Goal: Find contact information: Find contact information

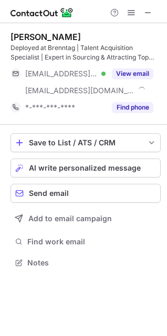
scroll to position [255, 167]
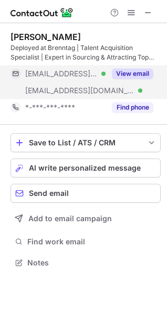
click at [134, 73] on button "View email" at bounding box center [133, 73] width 42 height 11
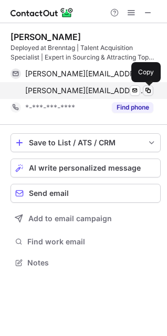
click at [149, 92] on span at bounding box center [148, 90] width 8 height 8
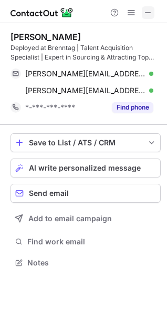
click at [147, 15] on span at bounding box center [148, 12] width 8 height 8
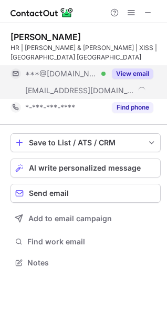
click at [121, 70] on button "View email" at bounding box center [133, 73] width 42 height 11
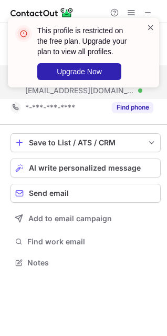
click at [151, 28] on span at bounding box center [151, 27] width 8 height 11
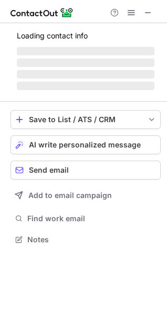
scroll to position [5, 5]
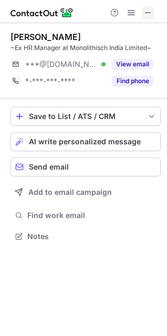
click at [148, 14] on span at bounding box center [148, 12] width 8 height 8
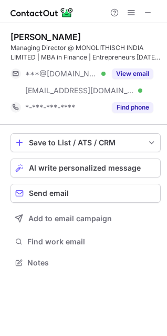
scroll to position [255, 167]
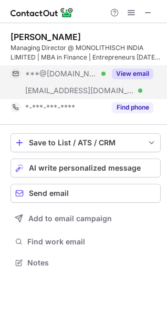
click at [132, 73] on button "View email" at bounding box center [133, 73] width 42 height 11
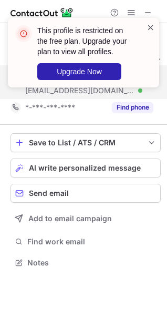
click at [151, 26] on span at bounding box center [151, 27] width 8 height 11
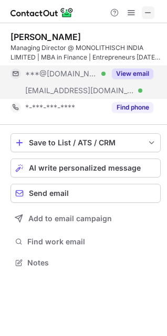
click at [147, 12] on span at bounding box center [148, 12] width 8 height 8
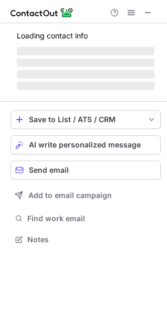
scroll to position [5, 5]
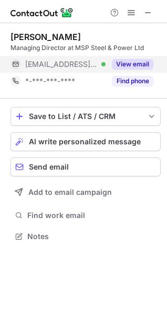
click at [125, 65] on button "View email" at bounding box center [133, 64] width 42 height 11
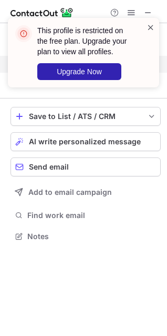
click at [151, 25] on span at bounding box center [151, 27] width 8 height 11
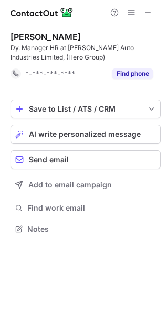
scroll to position [221, 167]
click at [154, 12] on button at bounding box center [148, 12] width 13 height 13
